Goal: Task Accomplishment & Management: Manage account settings

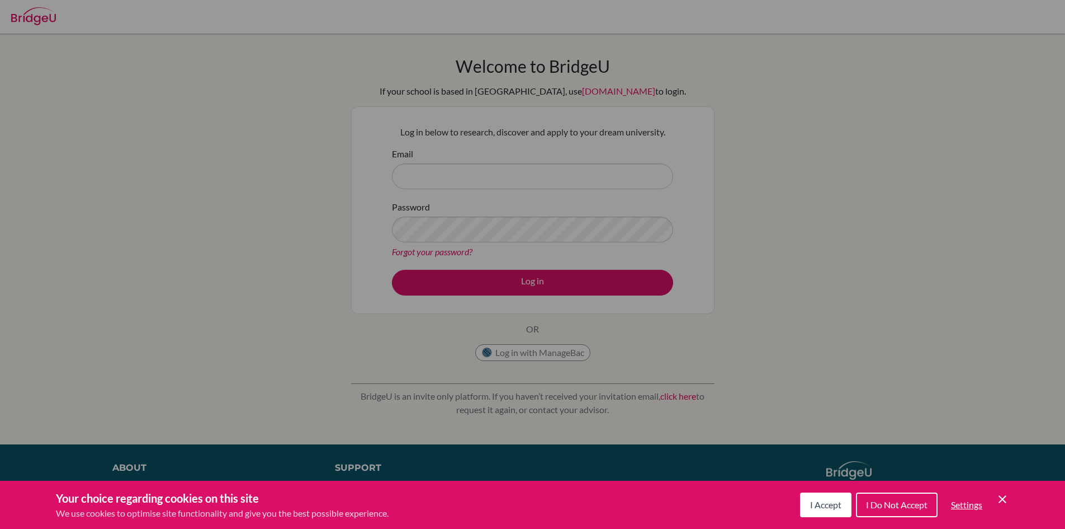
click at [731, 381] on div "Cookie Preferences" at bounding box center [532, 264] width 1065 height 529
click at [807, 502] on button "I Accept" at bounding box center [825, 504] width 51 height 25
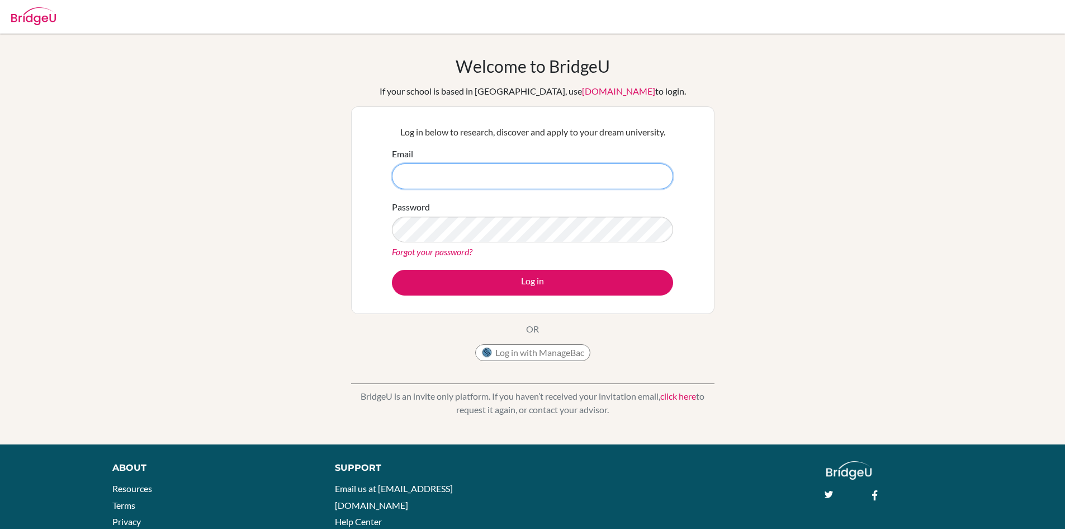
click at [411, 172] on input "Email" at bounding box center [532, 176] width 281 height 26
drag, startPoint x: 336, startPoint y: 291, endPoint x: 374, endPoint y: 275, distance: 41.3
click at [336, 291] on div "Welcome to [GEOGRAPHIC_DATA] If your school is based in [GEOGRAPHIC_DATA], use …" at bounding box center [532, 239] width 1065 height 366
click at [482, 169] on input "udaiivir" at bounding box center [532, 176] width 281 height 26
type input "[EMAIL_ADDRESS][DOMAIN_NAME]"
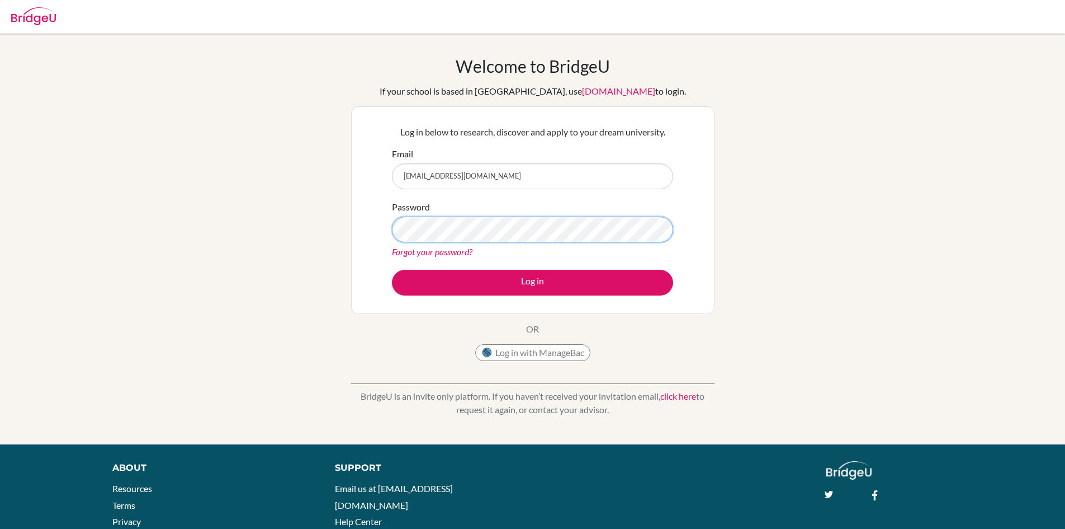
click at [392, 270] on button "Log in" at bounding box center [532, 283] width 281 height 26
